Goal: Task Accomplishment & Management: Manage account settings

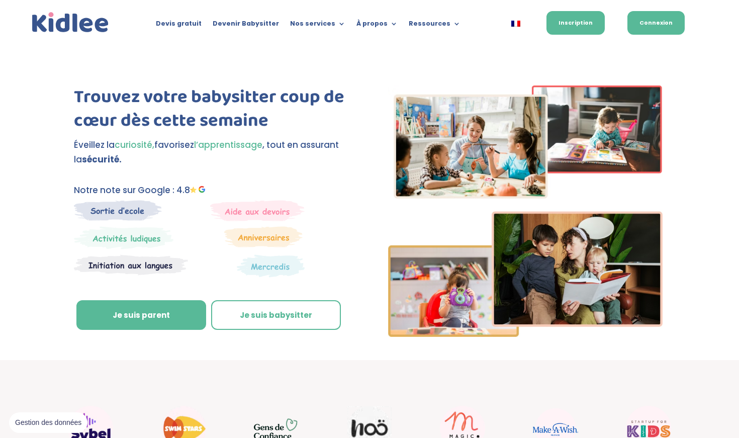
click at [370, 26] on link "Connexion" at bounding box center [656, 23] width 57 height 24
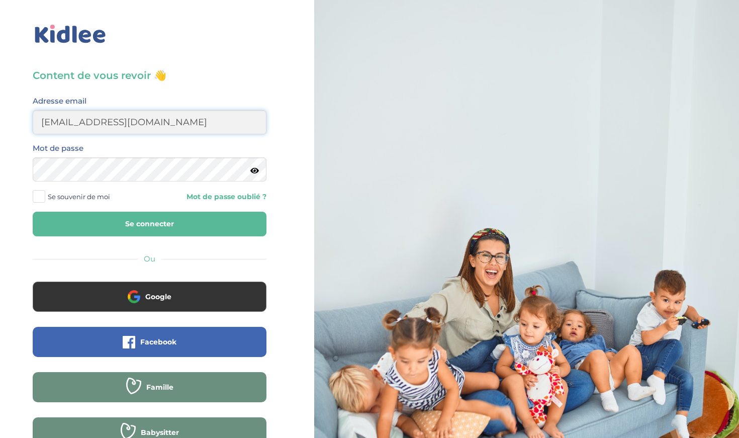
type input "naminata.fofanaa@gmail.com"
click at [149, 224] on button "Se connecter" at bounding box center [150, 224] width 234 height 25
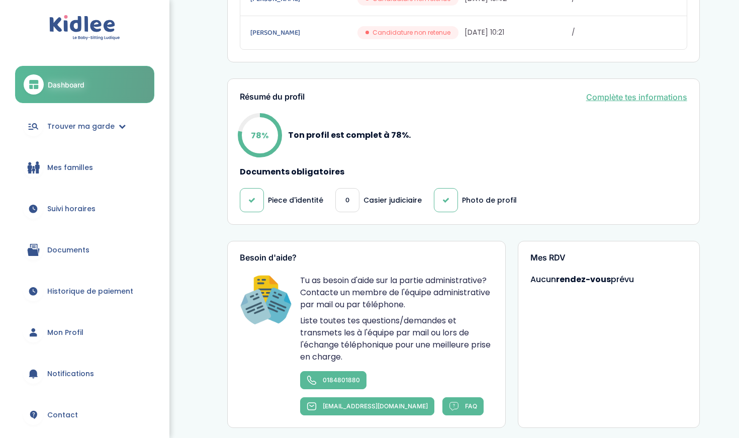
scroll to position [409, 0]
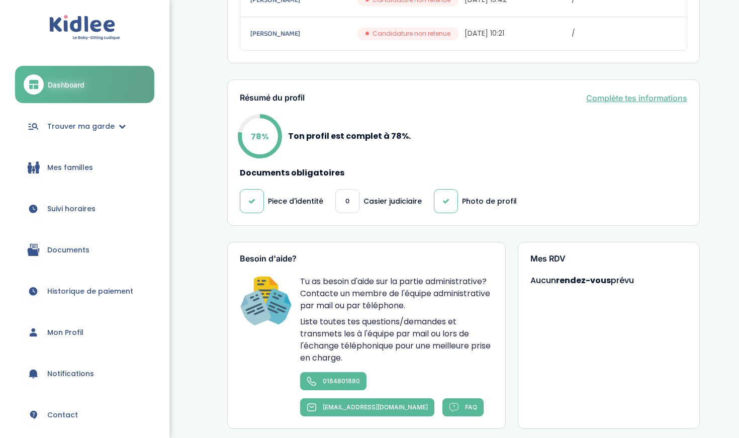
click at [660, 97] on div "Résumé du profil Complète tes informations 78% Ton profil est complet à 78%. Do…" at bounding box center [463, 152] width 473 height 147
click at [660, 96] on div "Résumé du profil Complète tes informations 78% Ton profil est complet à 78%. Do…" at bounding box center [463, 152] width 473 height 147
click at [659, 94] on link "Complète tes informations" at bounding box center [636, 98] width 101 height 12
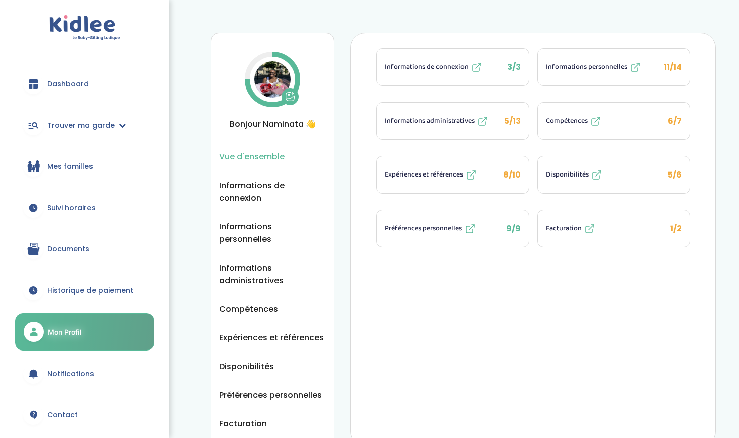
click at [560, 231] on span "Facturation" at bounding box center [564, 228] width 36 height 11
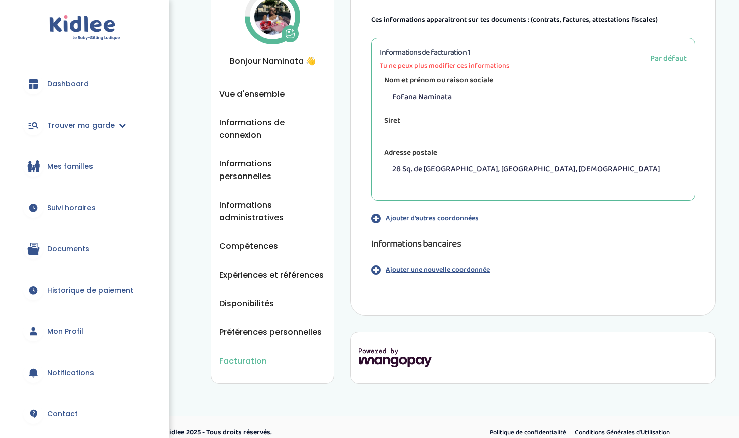
scroll to position [62, 0]
click at [418, 271] on p "Ajouter une nouvelle coordonnée" at bounding box center [438, 270] width 104 height 11
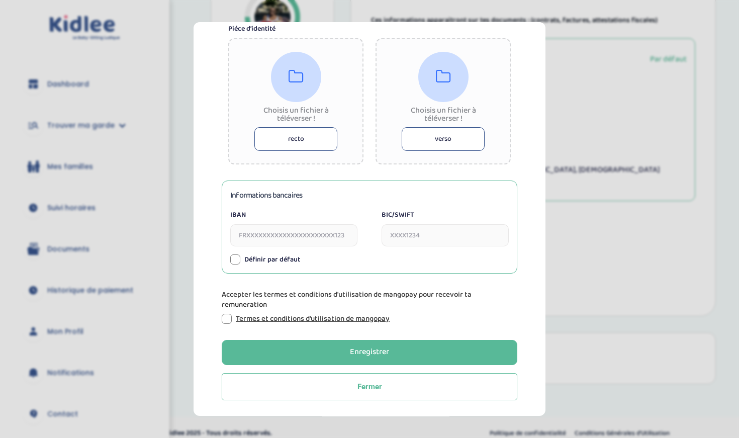
scroll to position [250, 0]
click at [269, 233] on input "IBAN" at bounding box center [293, 236] width 127 height 22
paste input "FR76 3000 3016 5400 0508 6468 608"
type input "FR7630003016540005086468608"
click at [460, 232] on input "BIC/SWIFT" at bounding box center [445, 236] width 127 height 22
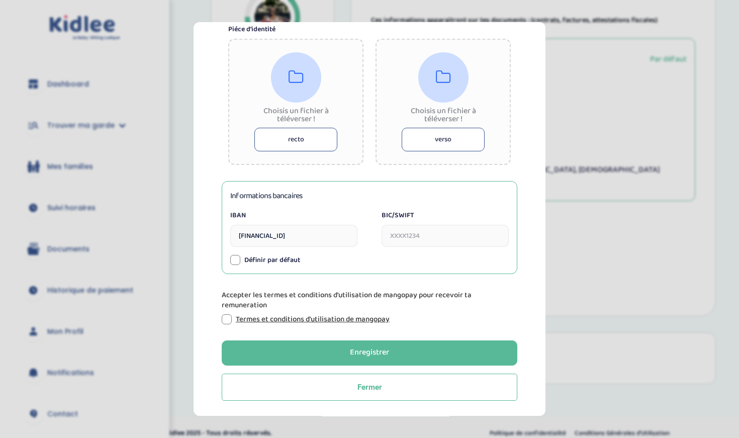
paste input "SOGEFRPP"
type input "SOGEFRPP"
click at [235, 262] on div at bounding box center [235, 260] width 10 height 10
click at [222, 319] on div at bounding box center [227, 319] width 10 height 10
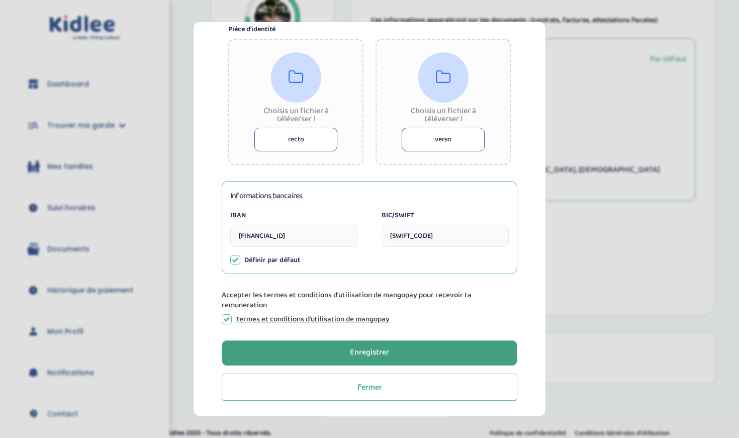
click at [371, 357] on div "Enregistrer" at bounding box center [369, 353] width 39 height 12
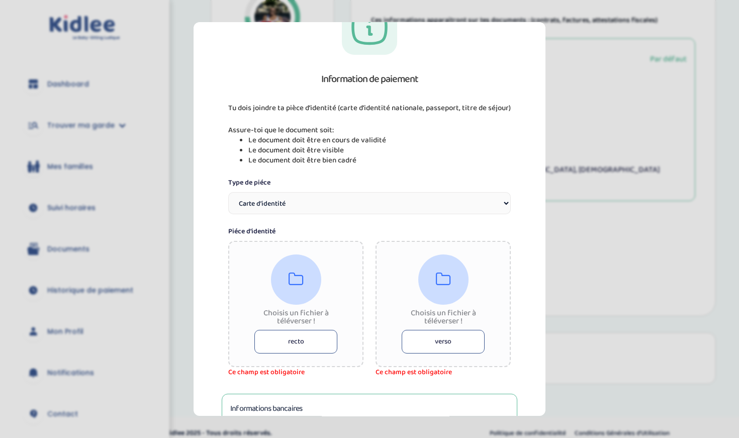
scroll to position [43, 0]
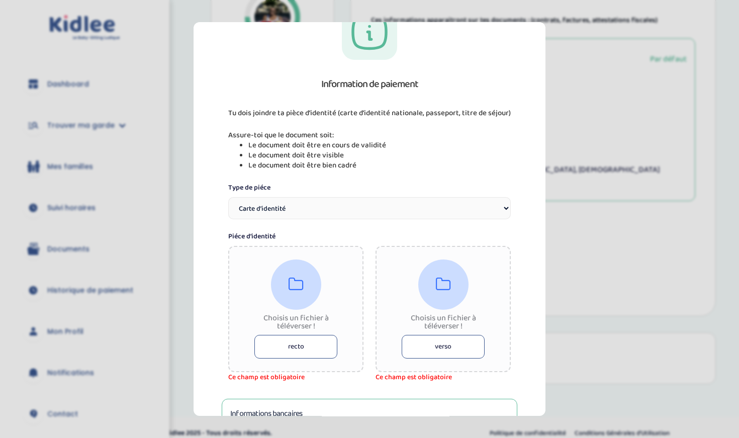
click at [319, 346] on button "recto" at bounding box center [295, 347] width 83 height 24
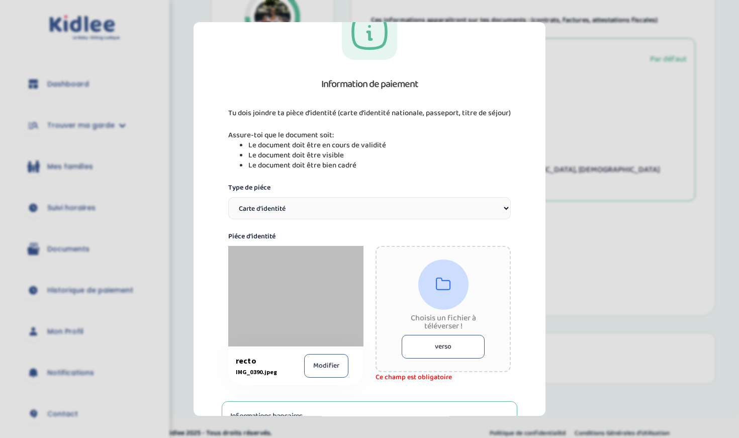
click at [435, 353] on button "verso" at bounding box center [443, 347] width 83 height 24
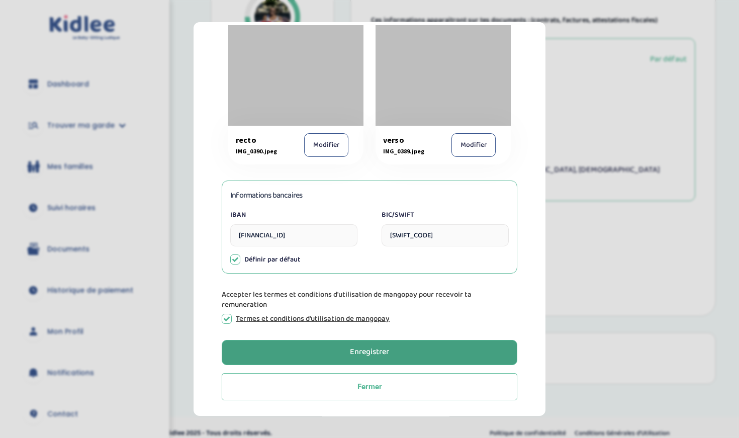
scroll to position [263, 0]
click at [426, 357] on button "Enregistrer" at bounding box center [370, 352] width 296 height 25
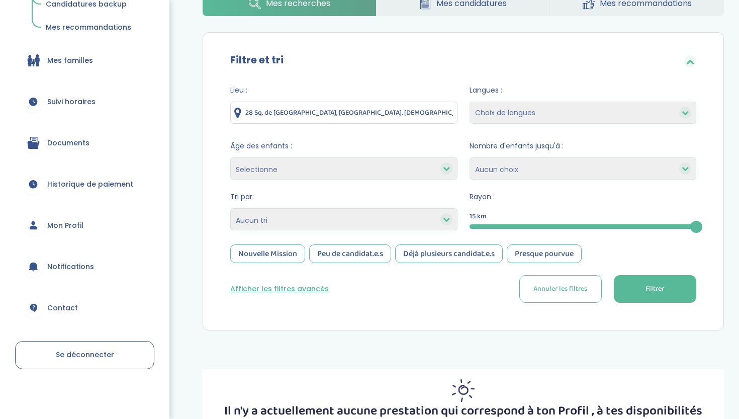
scroll to position [270, 0]
click at [69, 232] on link "Mon Profil" at bounding box center [84, 226] width 139 height 36
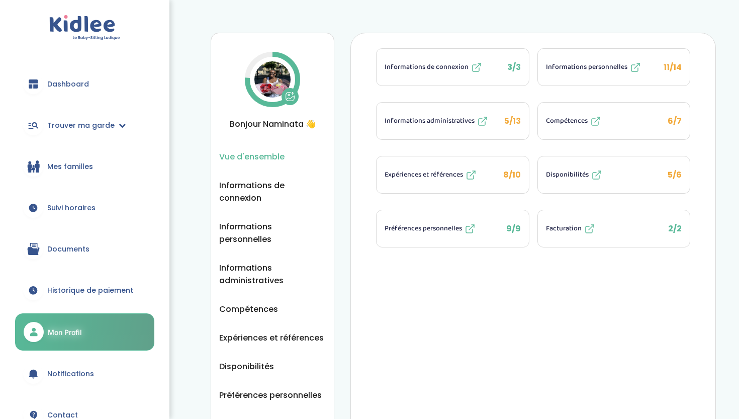
click at [577, 231] on span "Facturation" at bounding box center [564, 228] width 36 height 11
